Goal: Task Accomplishment & Management: Manage account settings

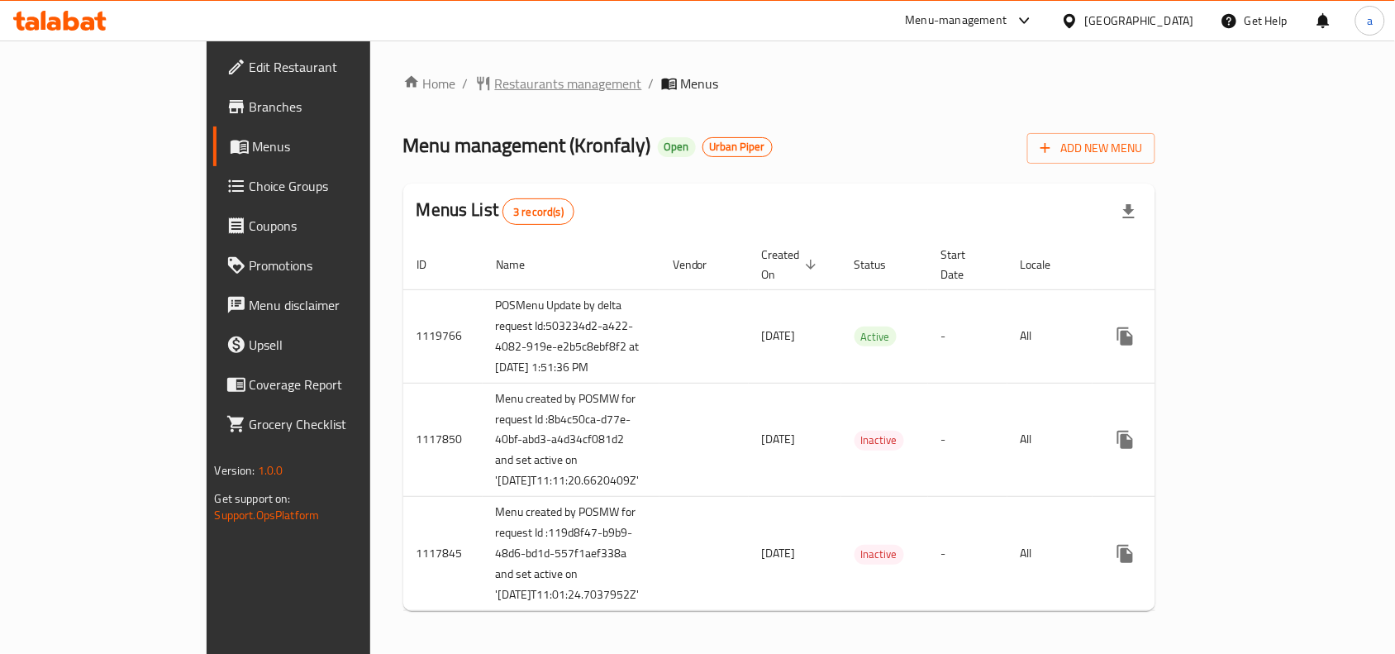
click at [495, 81] on span "Restaurants management" at bounding box center [568, 84] width 147 height 20
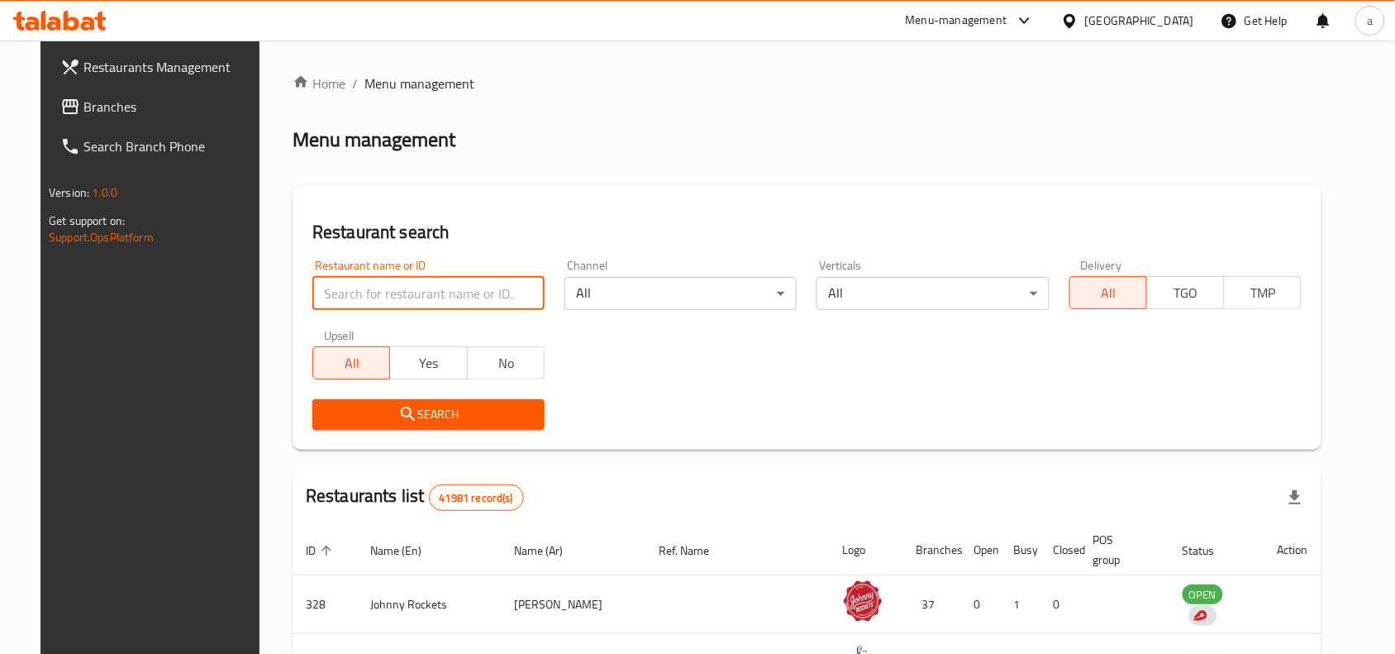
click at [355, 287] on input "search" at bounding box center [428, 293] width 232 height 33
paste input "663856"
type input "663856"
click button "Search" at bounding box center [428, 414] width 232 height 31
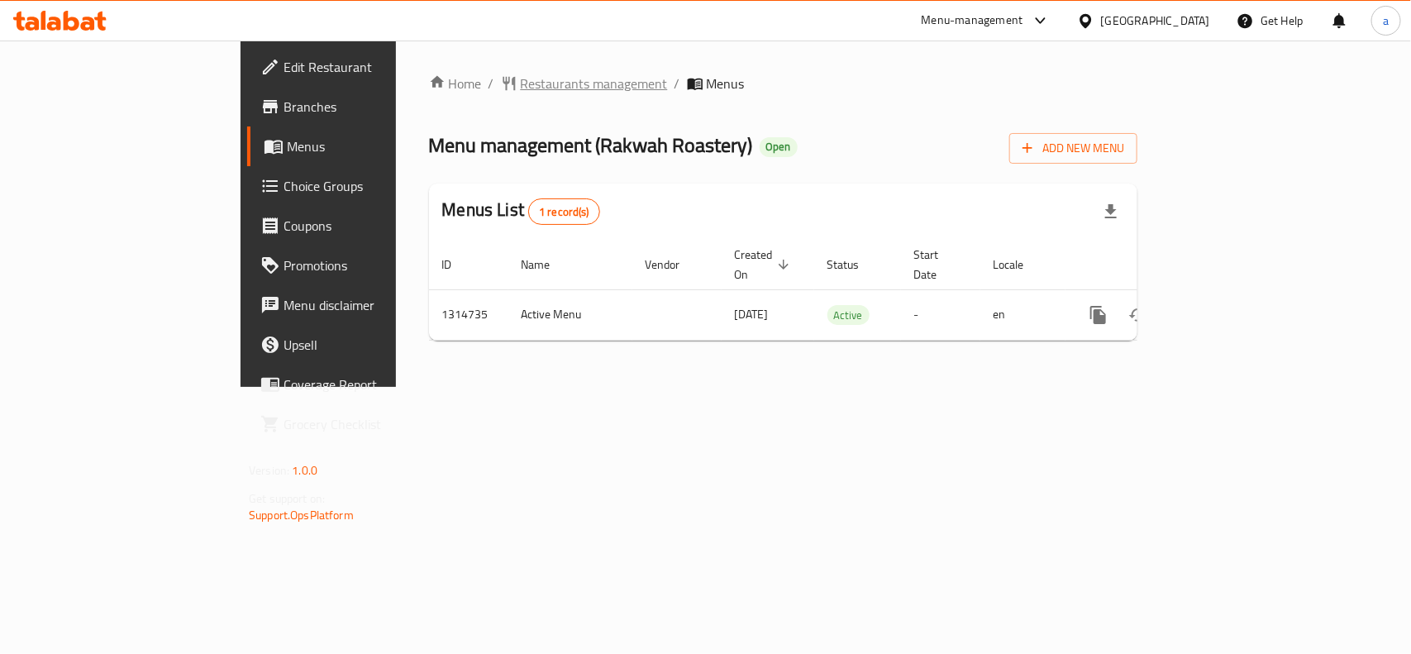
click at [521, 87] on span "Restaurants management" at bounding box center [594, 84] width 147 height 20
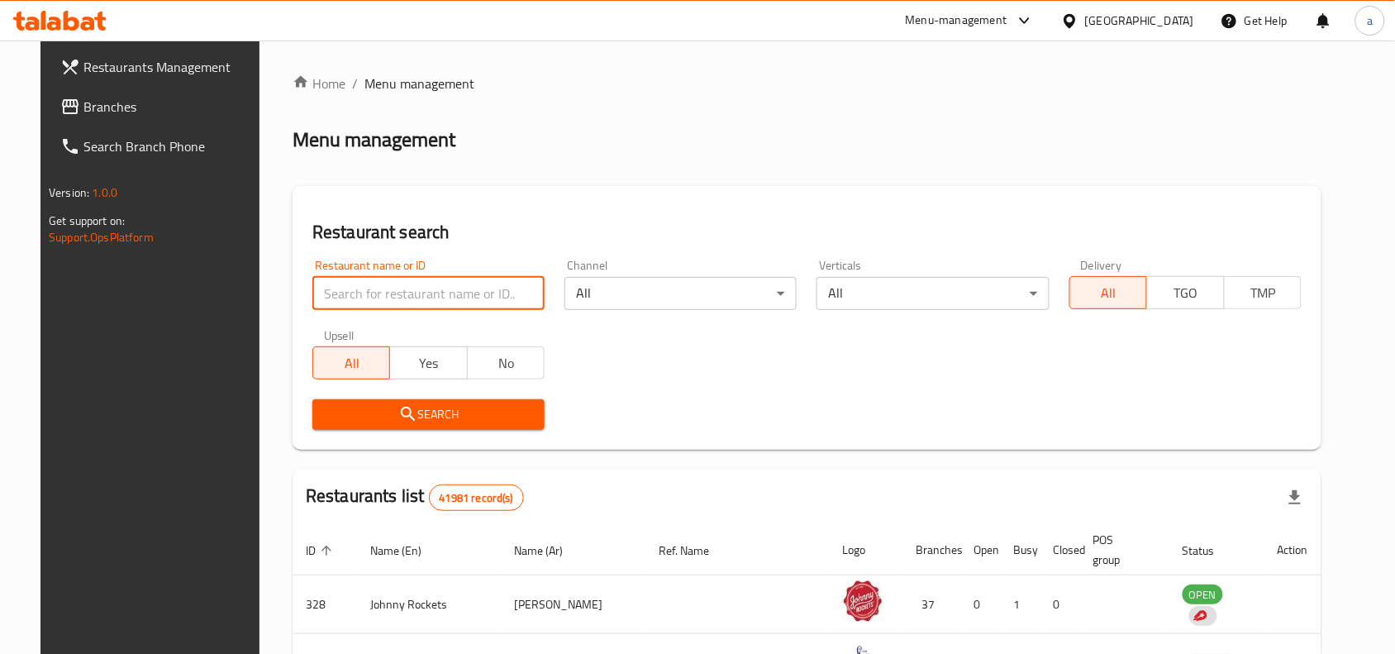
click at [361, 283] on input "search" at bounding box center [428, 293] width 232 height 33
paste input "706991"
type input "706991"
click button "Search" at bounding box center [428, 414] width 232 height 31
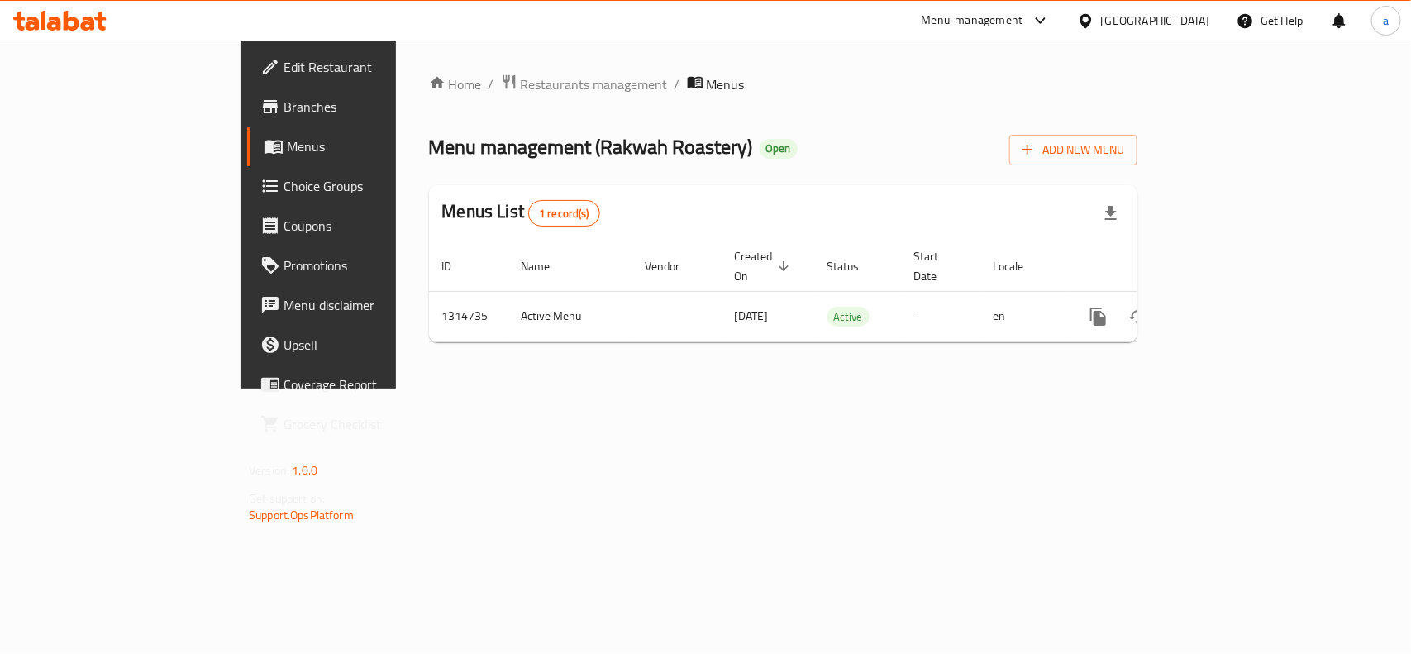
click at [283, 57] on span "Edit Restaurant" at bounding box center [372, 67] width 179 height 20
